Goal: Check status: Check status

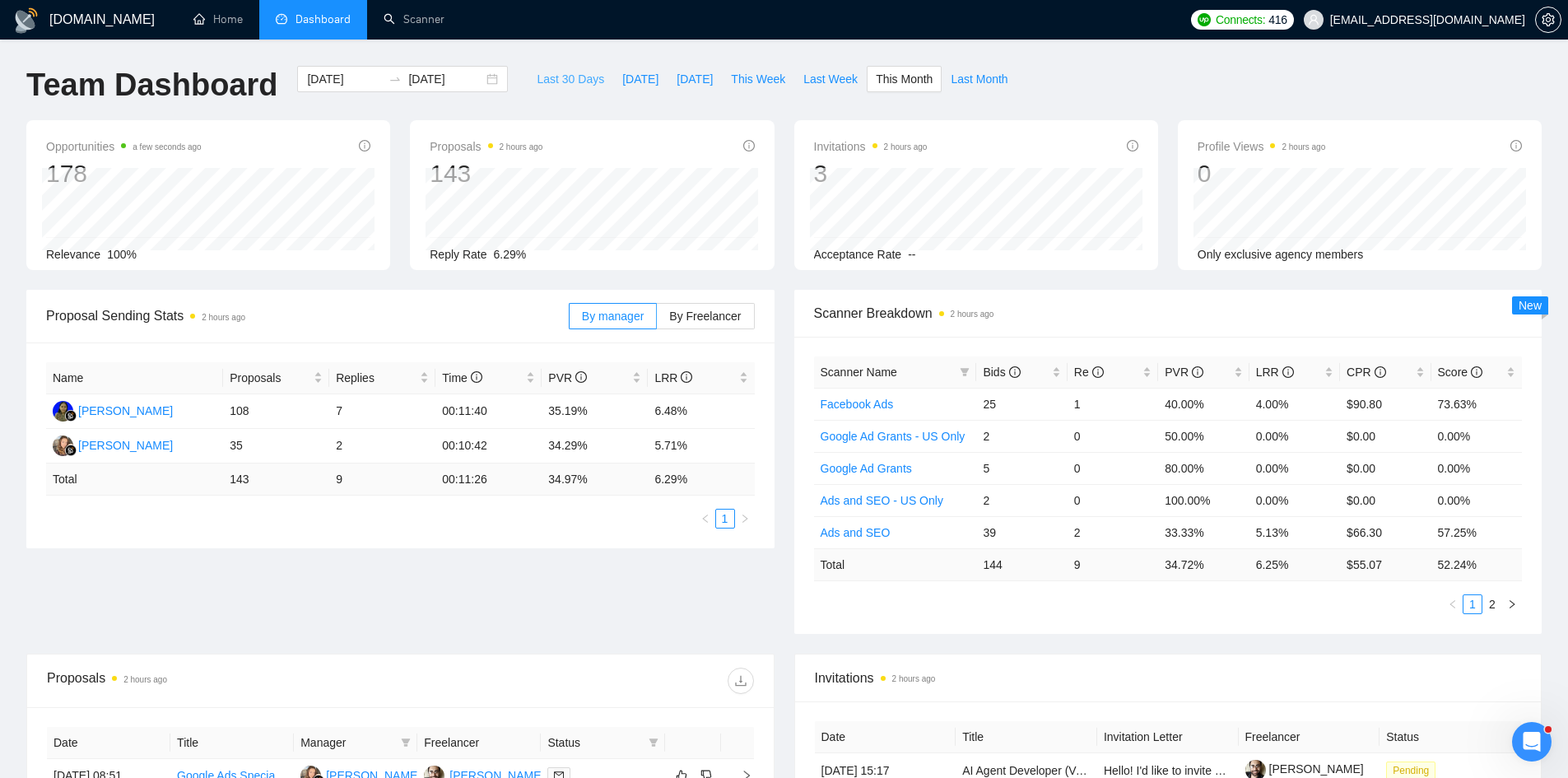
click at [571, 81] on span "Last 30 Days" at bounding box center [570, 79] width 67 height 18
type input "2025-09-15"
type input "2025-10-15"
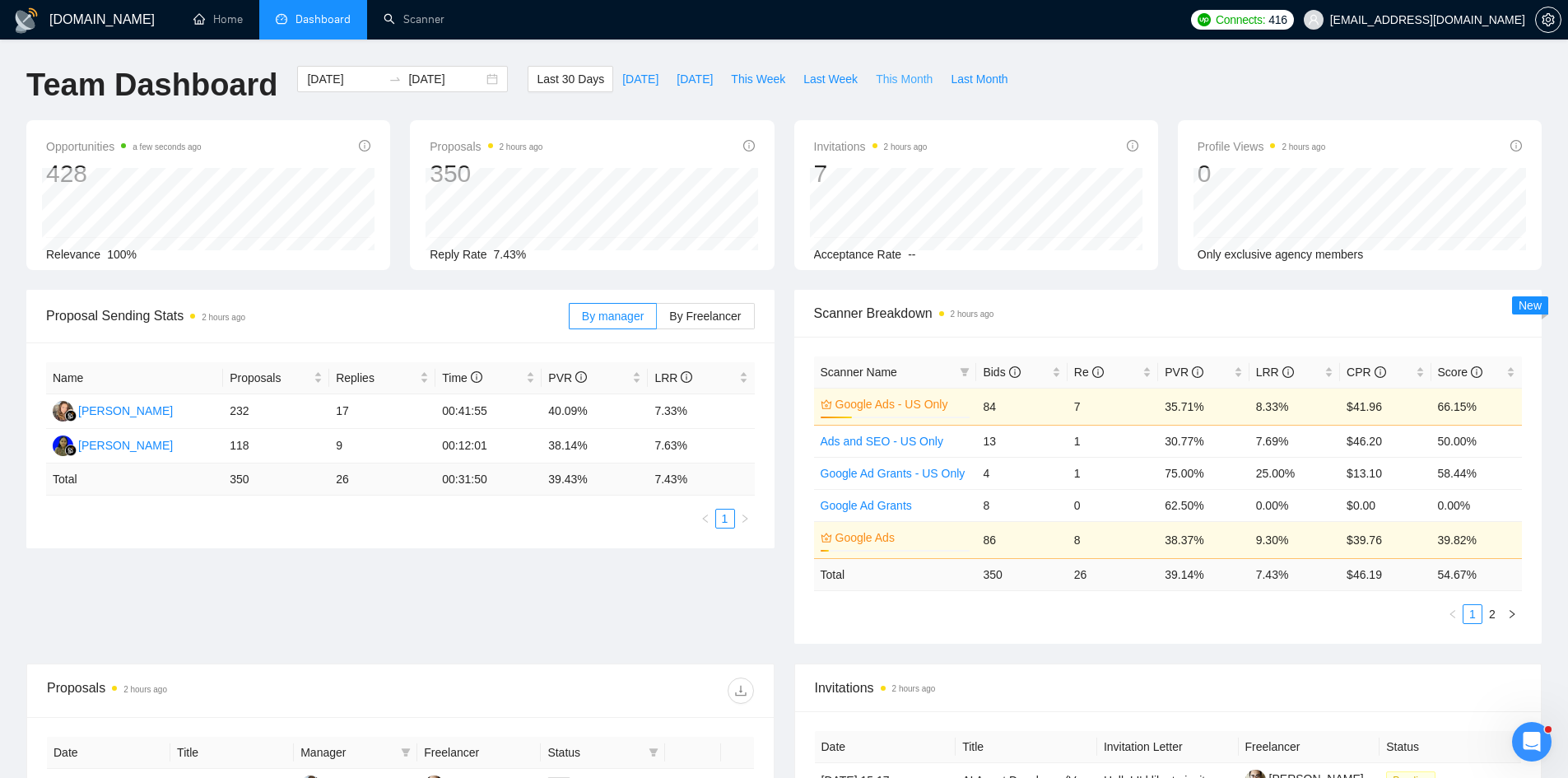
click at [876, 83] on span "This Month" at bounding box center [904, 79] width 56 height 18
type input "[DATE]"
